Goal: Task Accomplishment & Management: Manage account settings

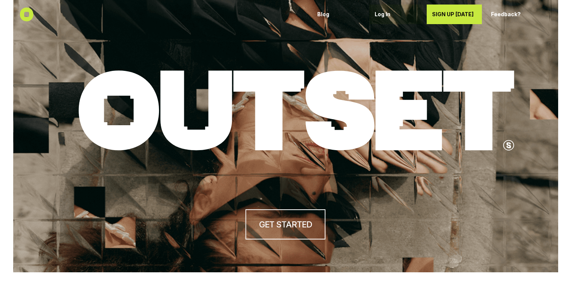
click at [372, 12] on link "Log In" at bounding box center [396, 15] width 54 height 20
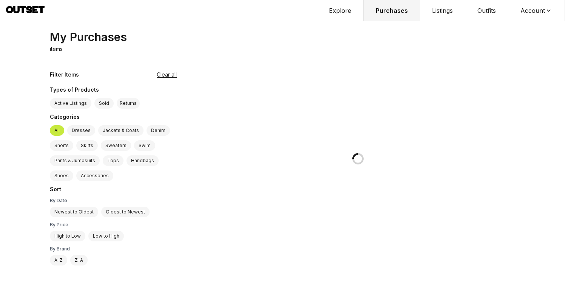
click at [524, 12] on button "Account" at bounding box center [536, 10] width 57 height 21
click at [523, 23] on span "Profile" at bounding box center [531, 25] width 66 height 14
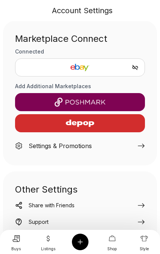
scroll to position [196, 0]
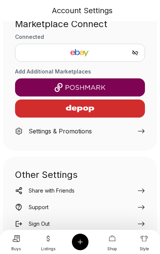
click at [108, 83] on img "button" at bounding box center [80, 87] width 118 height 9
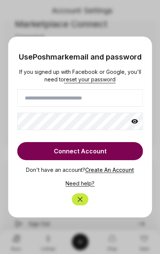
click at [89, 103] on input at bounding box center [80, 97] width 126 height 17
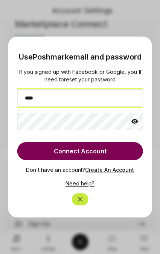
type input "**********"
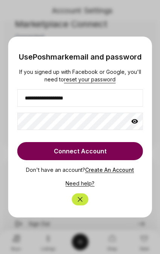
click at [138, 124] on icon at bounding box center [135, 121] width 7 height 5
click at [94, 159] on button "Connect Account" at bounding box center [80, 151] width 126 height 18
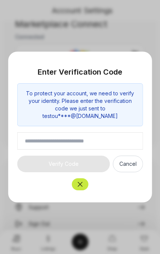
click at [85, 139] on input "text" at bounding box center [80, 141] width 126 height 17
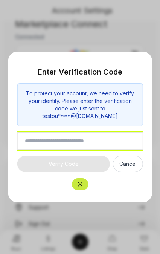
paste input "******"
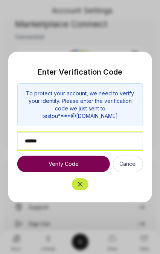
type input "******"
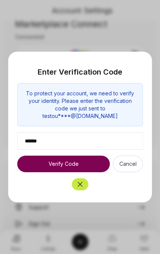
click at [71, 165] on button "Verify Code" at bounding box center [63, 164] width 93 height 17
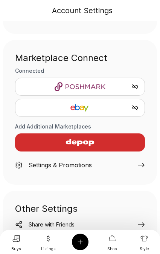
scroll to position [156, 0]
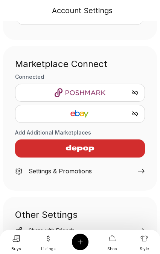
click at [18, 243] on div at bounding box center [16, 239] width 17 height 12
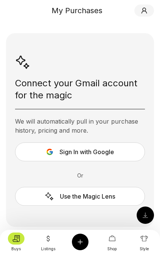
click at [145, 12] on icon at bounding box center [145, 11] width 8 height 8
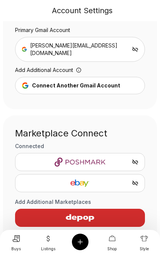
scroll to position [89, 0]
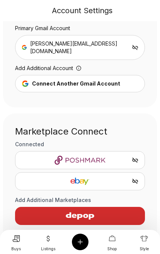
click at [137, 157] on icon "Unlink Poshmark" at bounding box center [135, 160] width 7 height 7
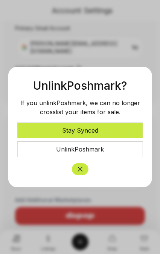
click at [109, 154] on button "Unlink Poshmark" at bounding box center [80, 150] width 126 height 16
